Goal: Information Seeking & Learning: Find specific fact

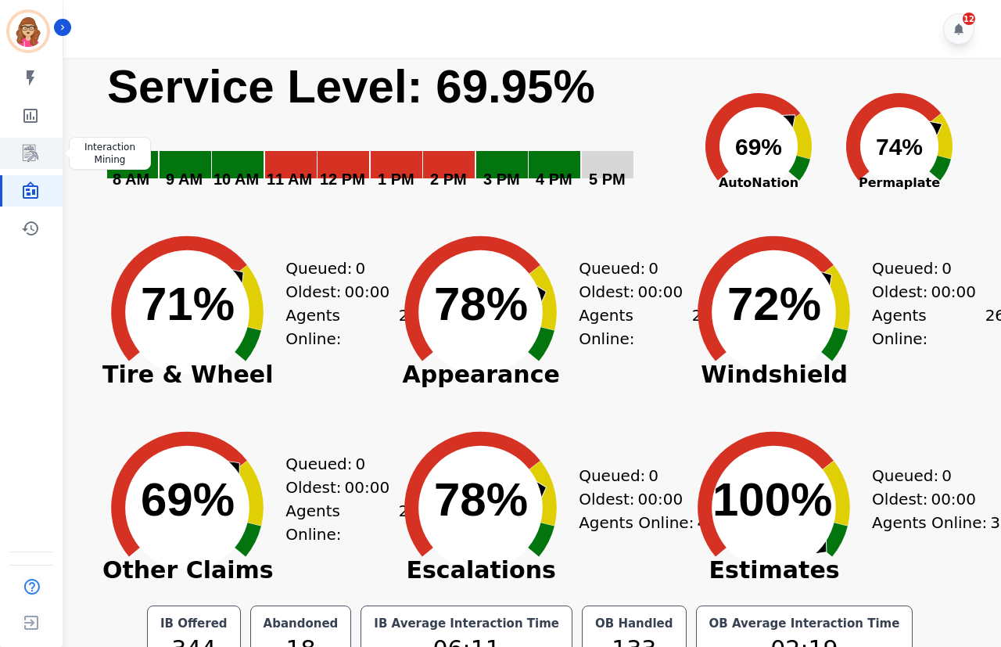
click at [25, 142] on link "Sidebar" at bounding box center [32, 153] width 60 height 31
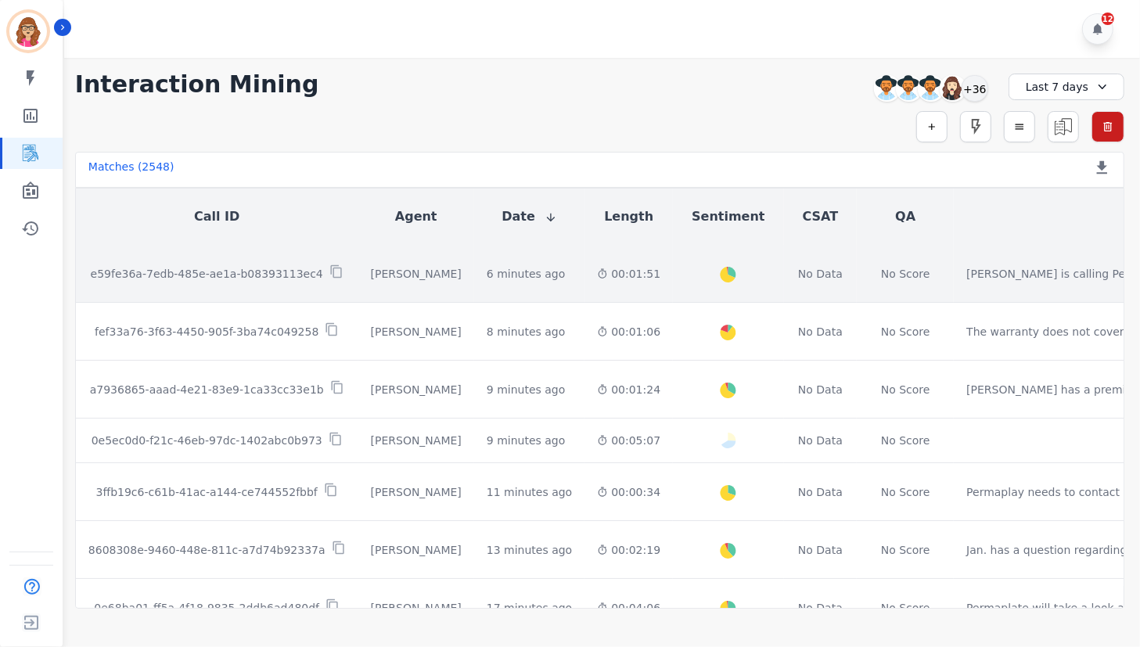
click at [283, 267] on p "e59fe36a-7edb-485e-ae1a-b08393113ec4" at bounding box center [207, 274] width 232 height 16
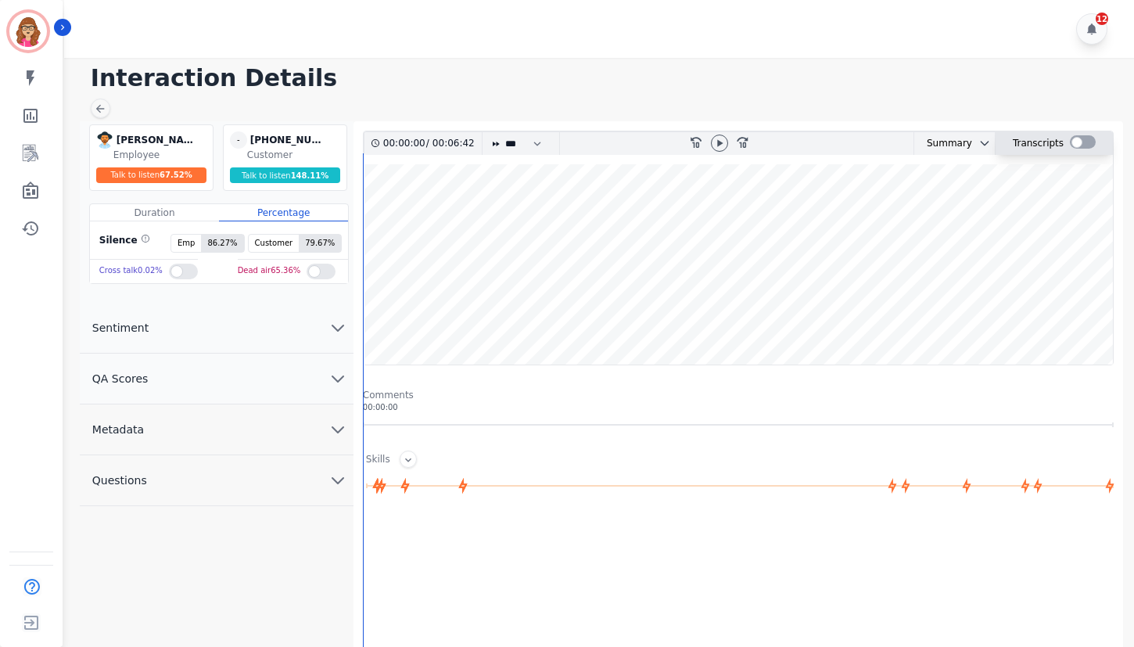
click at [1087, 144] on div at bounding box center [1083, 141] width 26 height 13
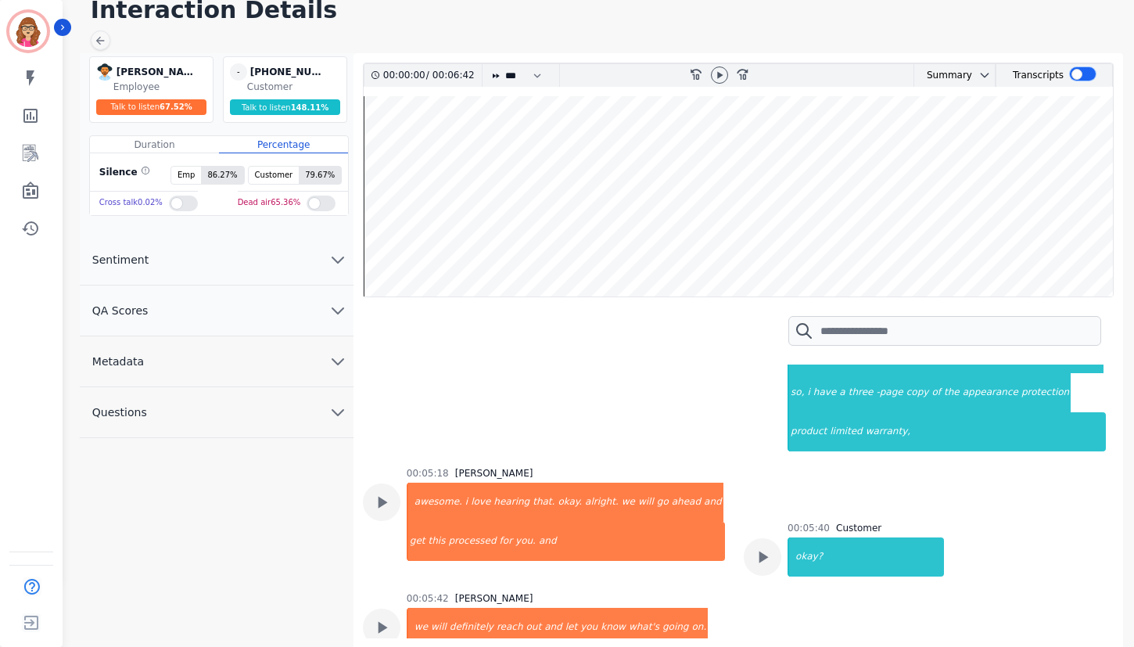
scroll to position [2876, 0]
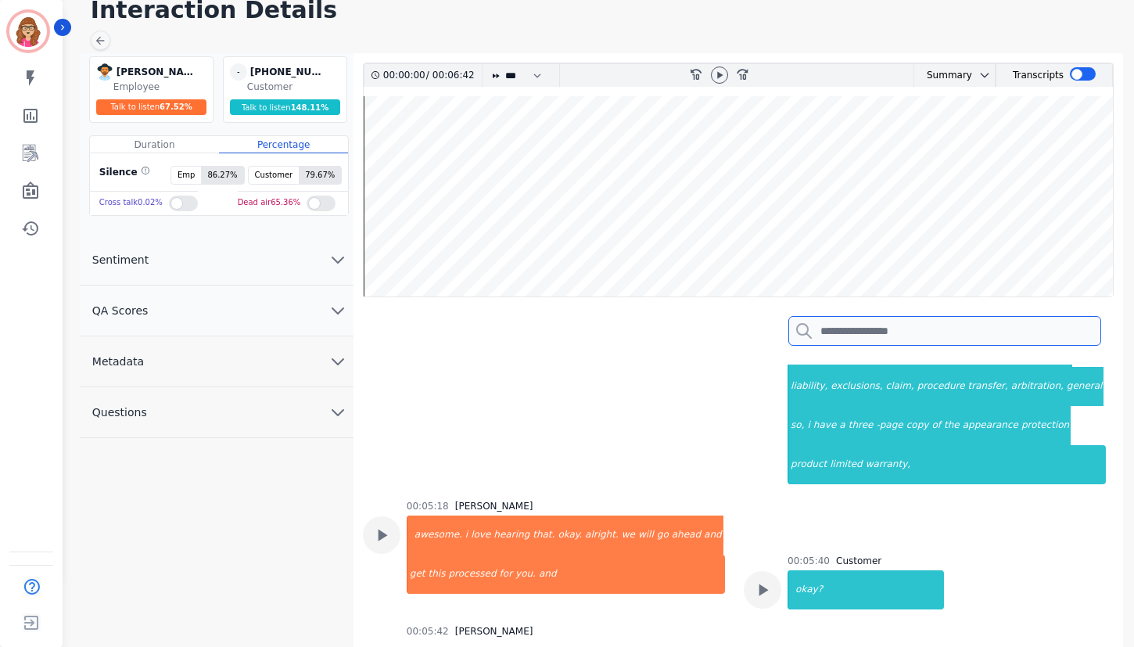
click at [867, 340] on input "search" at bounding box center [945, 331] width 313 height 30
type input "*"
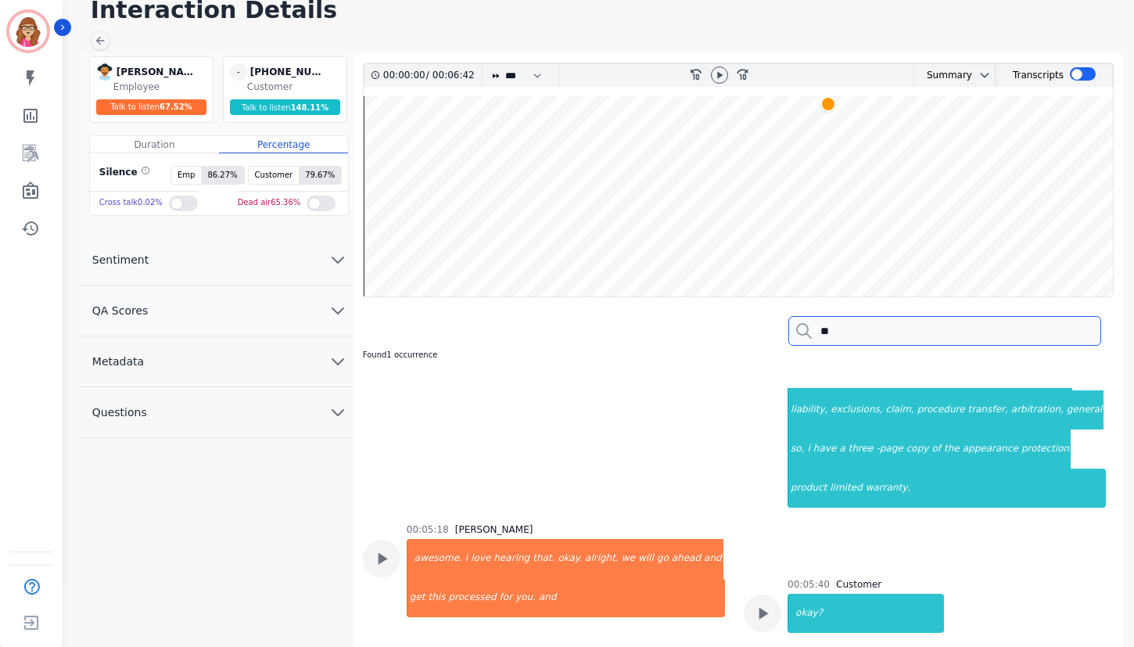
type input "*"
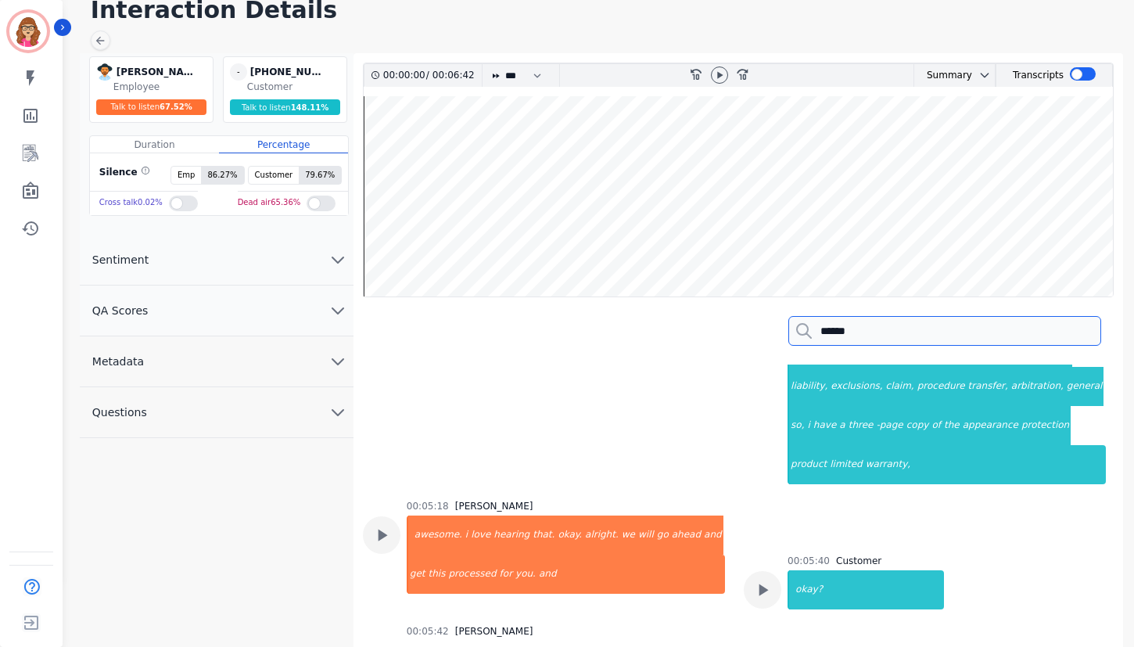
type input "******"
click at [1083, 332] on input "******" at bounding box center [945, 331] width 313 height 30
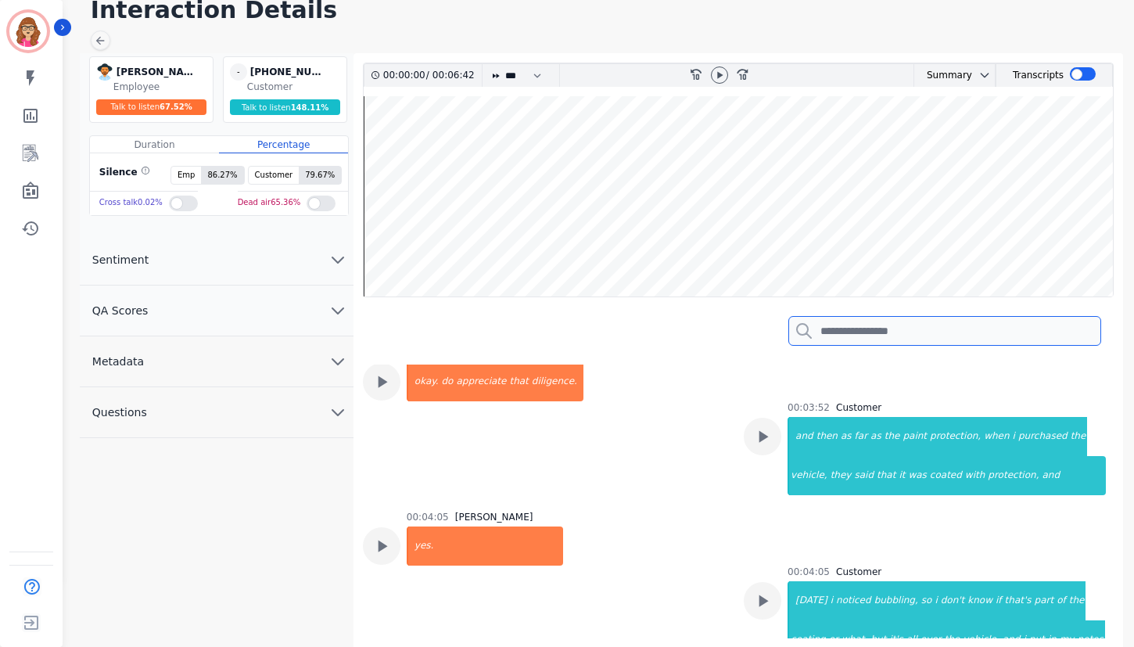
scroll to position [1991, 0]
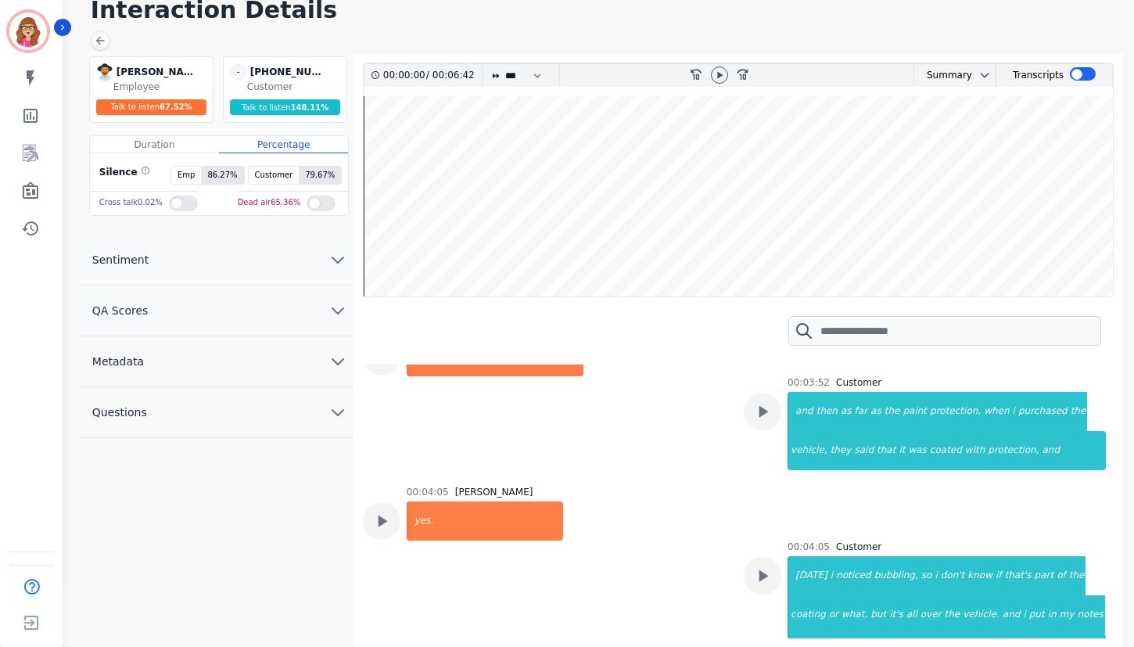
click at [744, 541] on div "00:04:05 Customer yesterday i noticed bubbling, so i don't know if that's part …" at bounding box center [925, 614] width 362 height 146
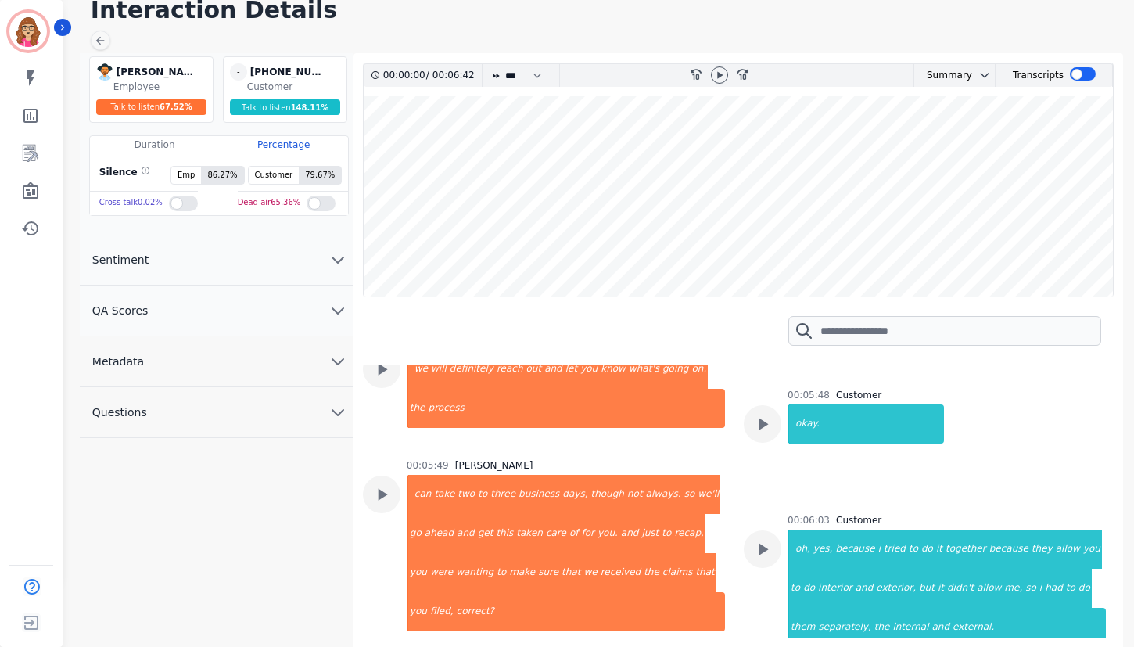
scroll to position [3199, 0]
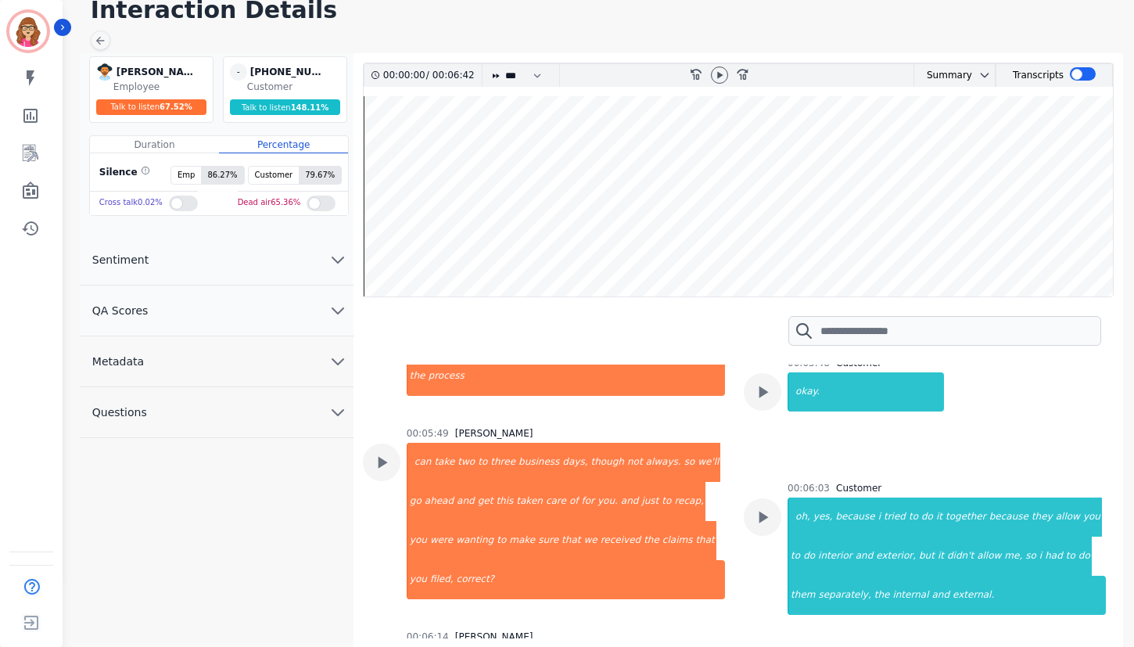
drag, startPoint x: 719, startPoint y: 539, endPoint x: 728, endPoint y: 602, distance: 63.3
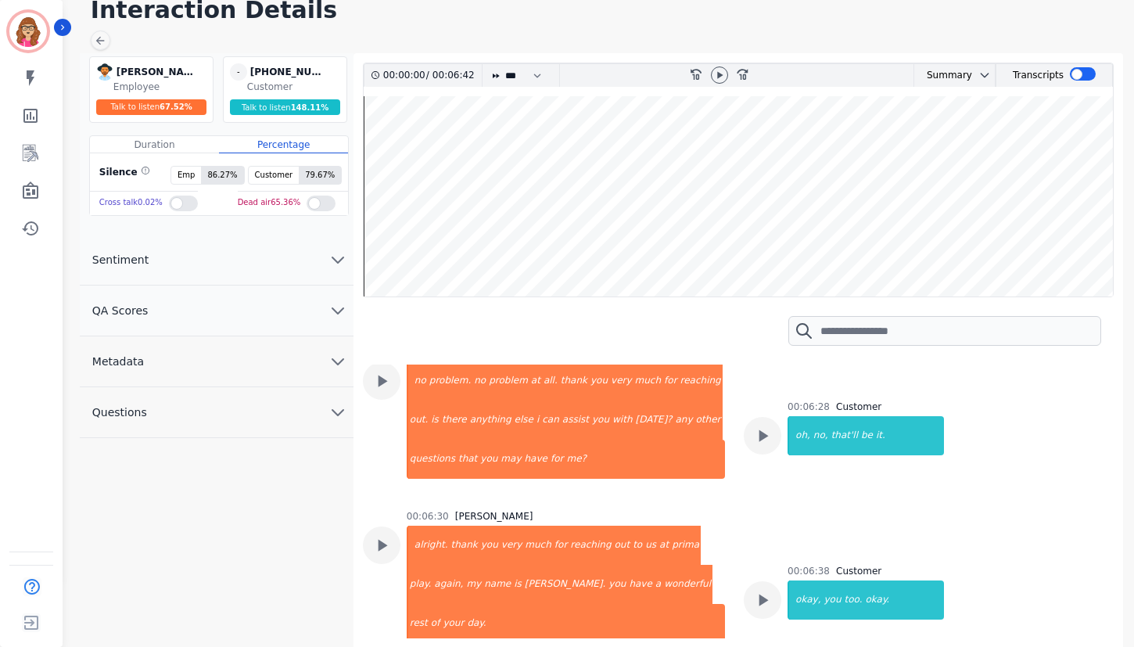
scroll to position [3516, 0]
